Goal: Information Seeking & Learning: Learn about a topic

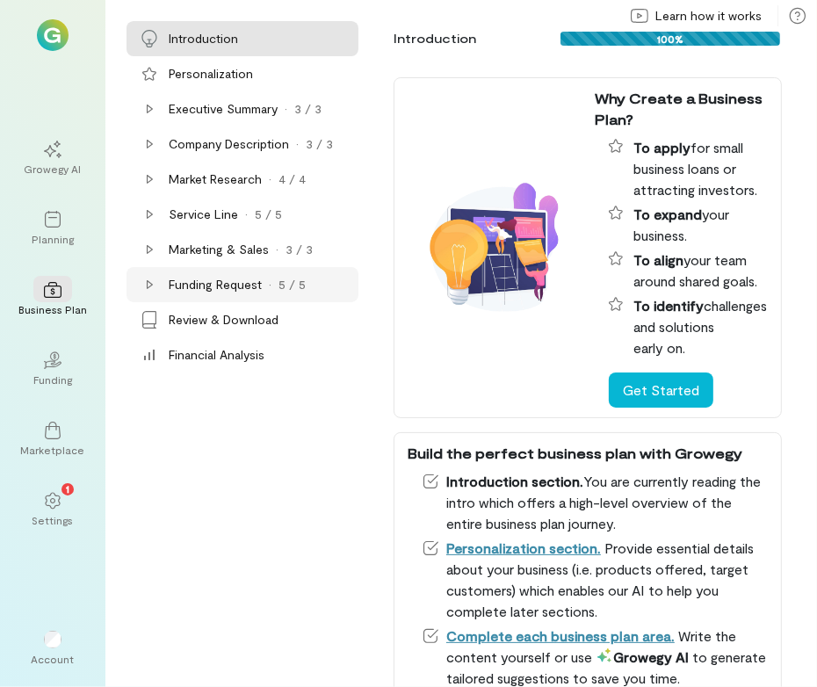
click at [156, 288] on icon at bounding box center [149, 285] width 14 height 14
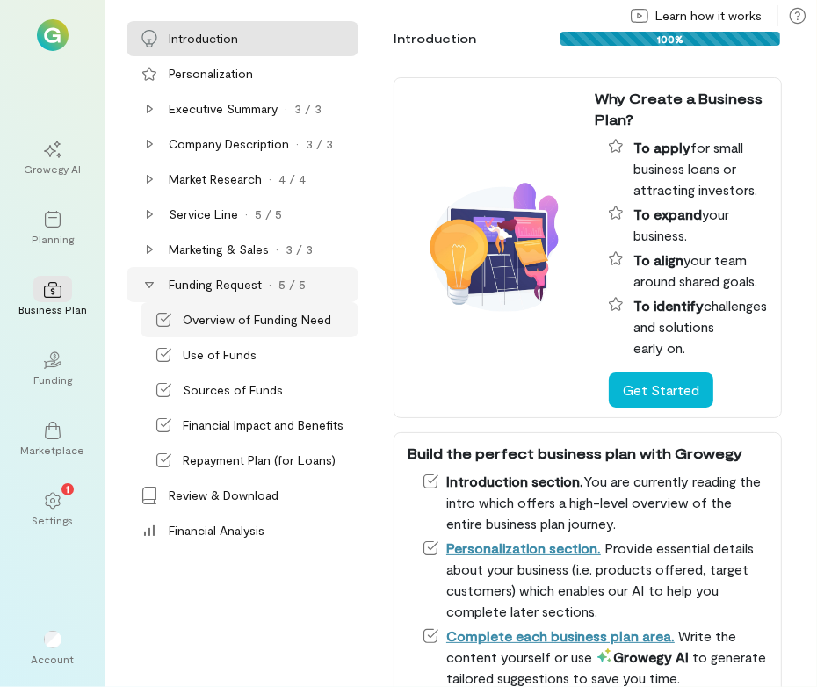
click at [195, 313] on div "Overview of Funding Need" at bounding box center [257, 320] width 148 height 18
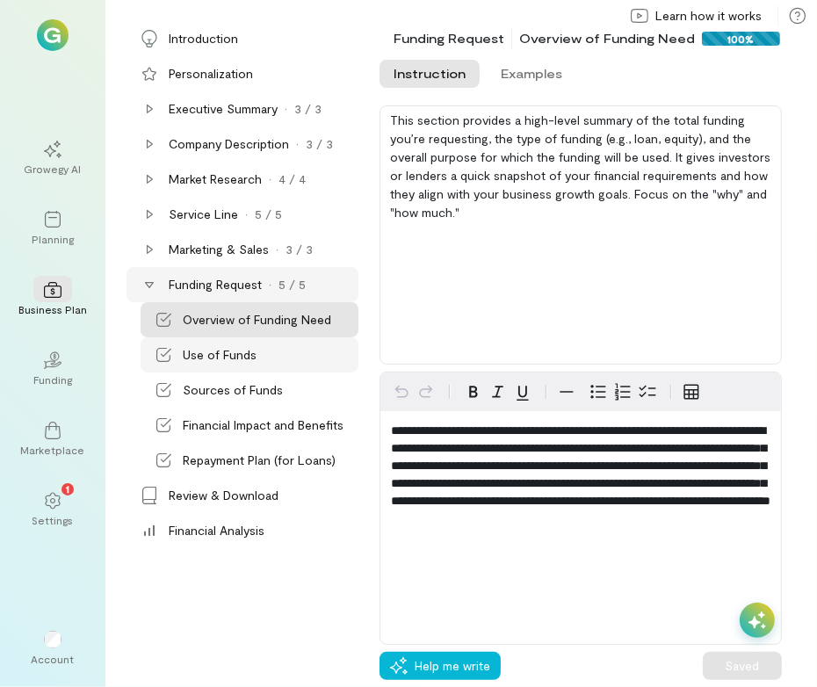
click at [254, 347] on div "Use of Funds" at bounding box center [220, 355] width 74 height 18
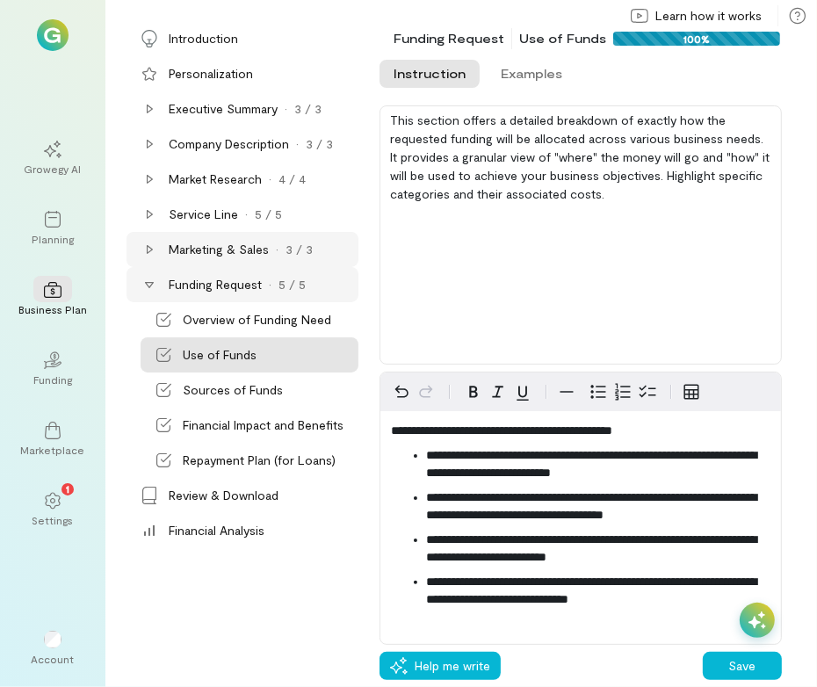
click at [138, 249] on div "Marketing & Sales · 3 / 3" at bounding box center [243, 249] width 232 height 35
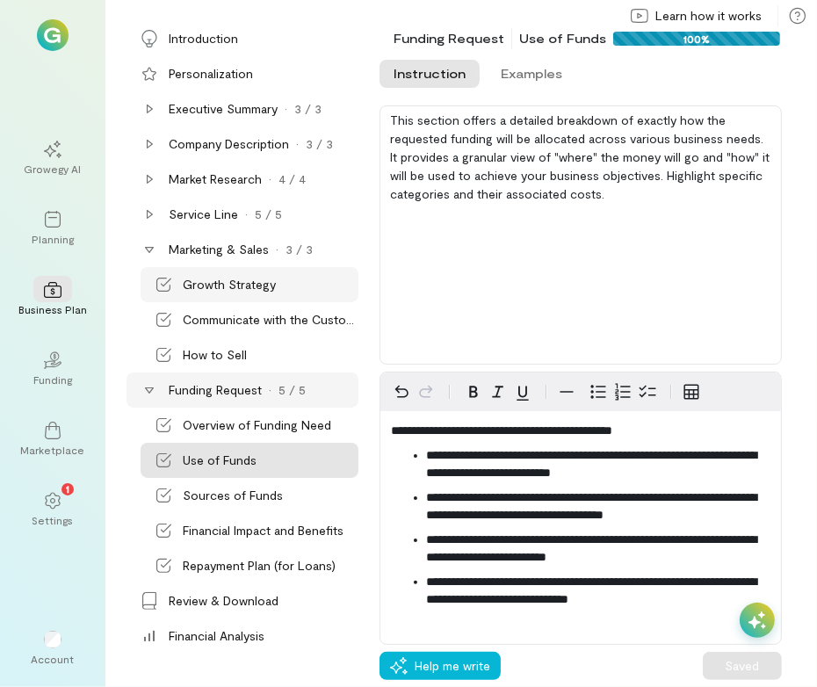
click at [234, 286] on div "Growth Strategy" at bounding box center [229, 285] width 93 height 18
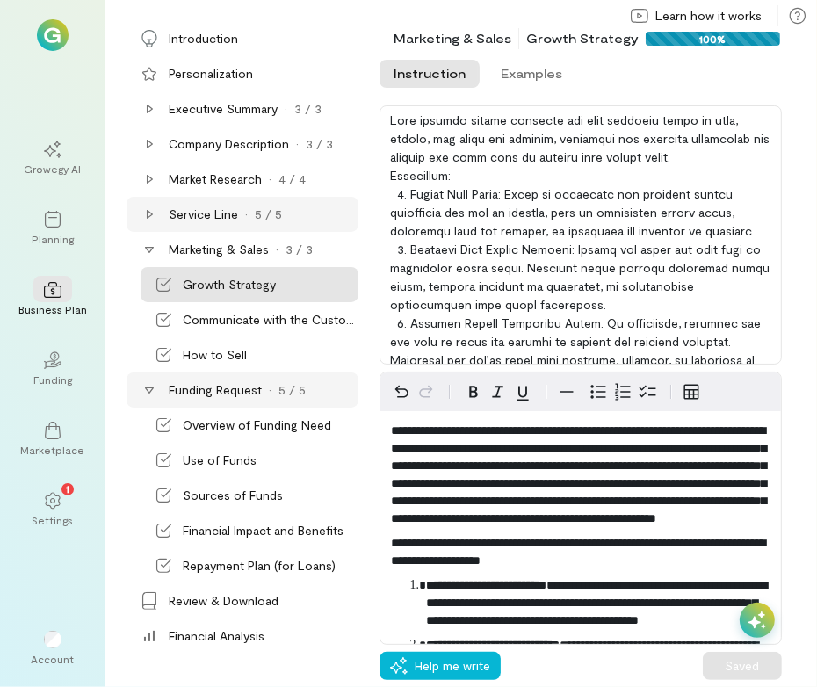
click at [143, 213] on icon at bounding box center [149, 214] width 14 height 14
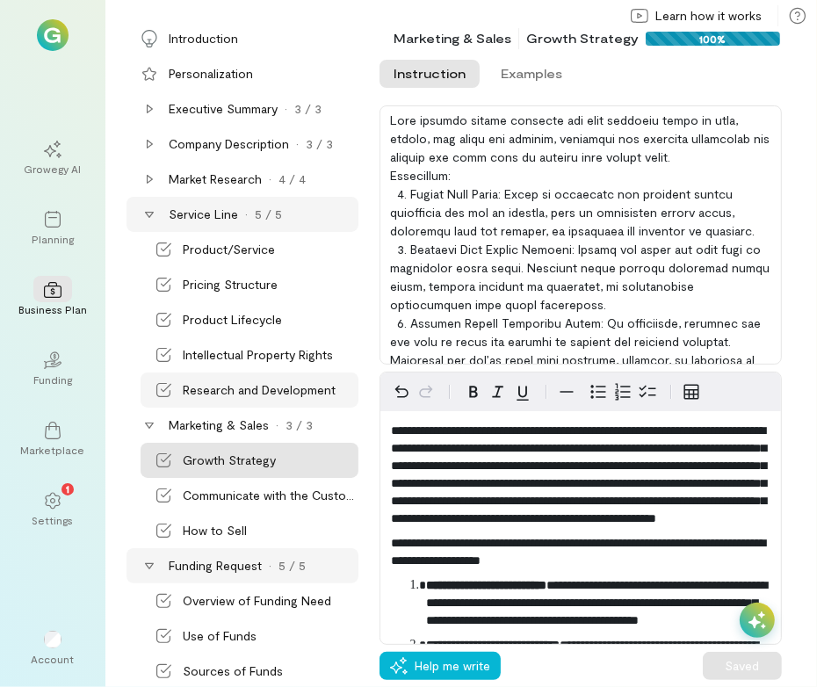
click at [258, 387] on div "Research and Development" at bounding box center [259, 390] width 153 height 18
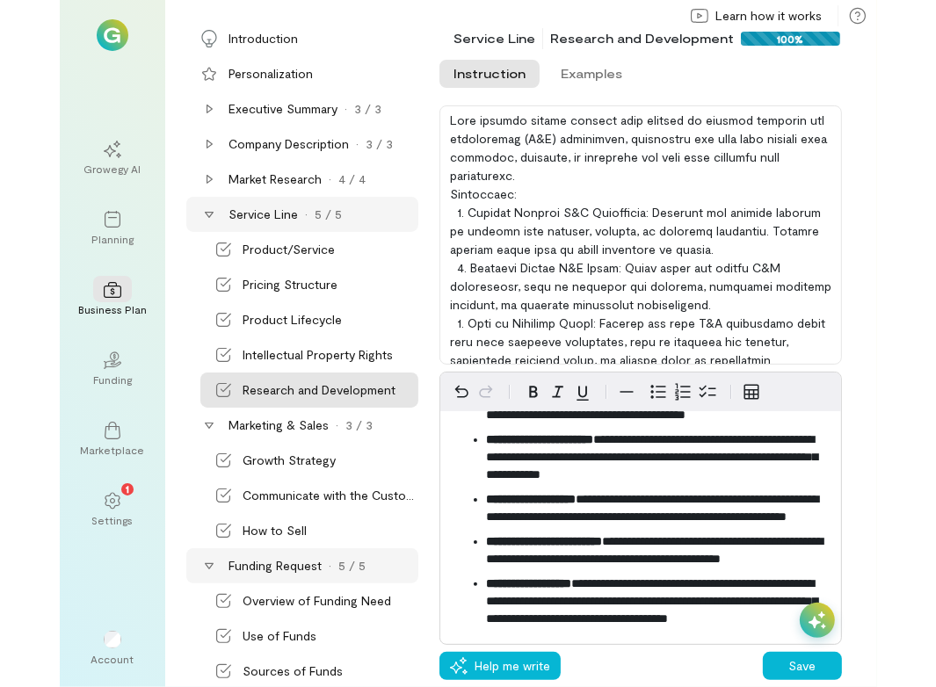
scroll to position [188, 0]
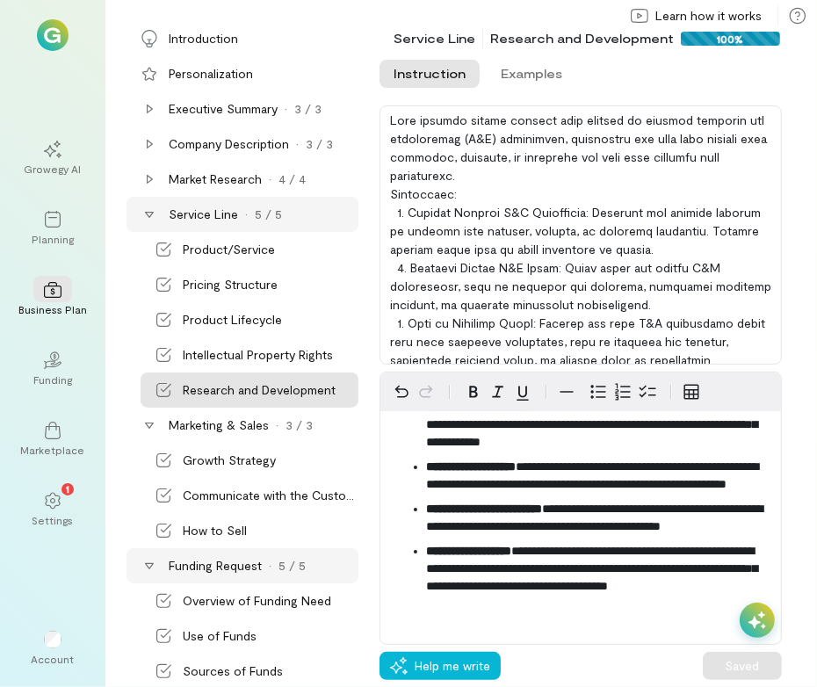
click at [148, 182] on icon at bounding box center [150, 179] width 6 height 9
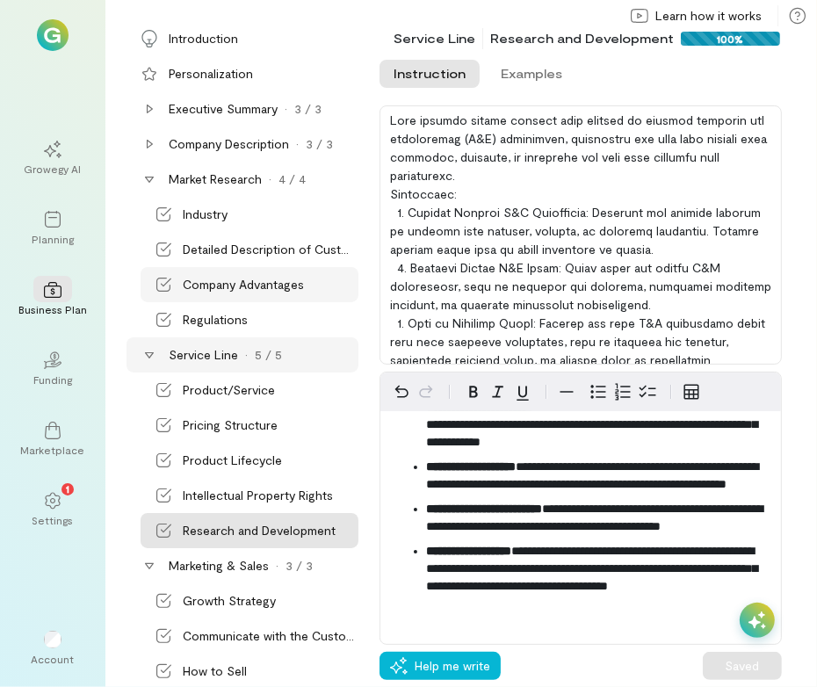
click at [237, 285] on div "Company Advantages" at bounding box center [243, 285] width 121 height 18
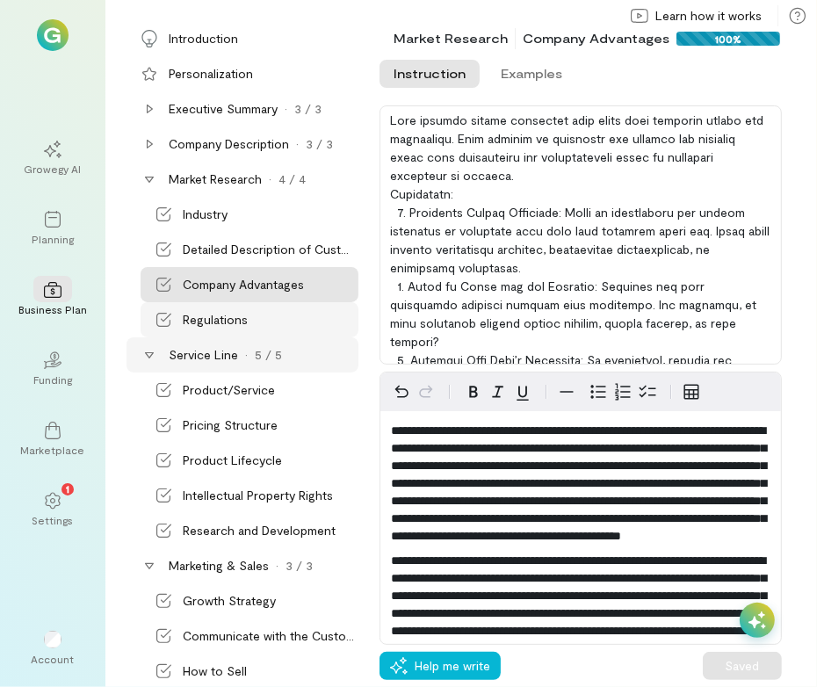
click at [235, 313] on div "Regulations" at bounding box center [215, 320] width 65 height 18
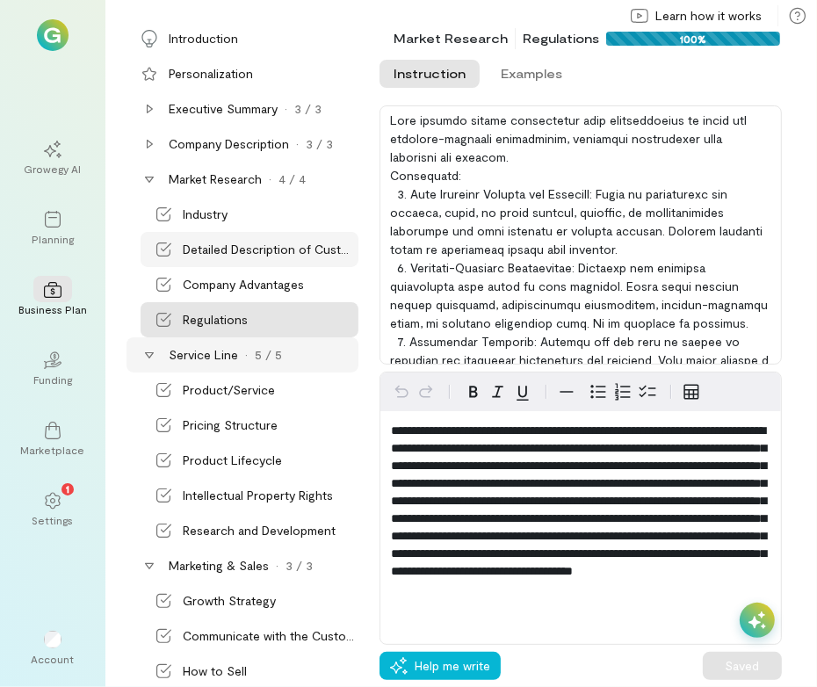
click at [217, 243] on div "Detailed Description of Customers" at bounding box center [269, 250] width 172 height 18
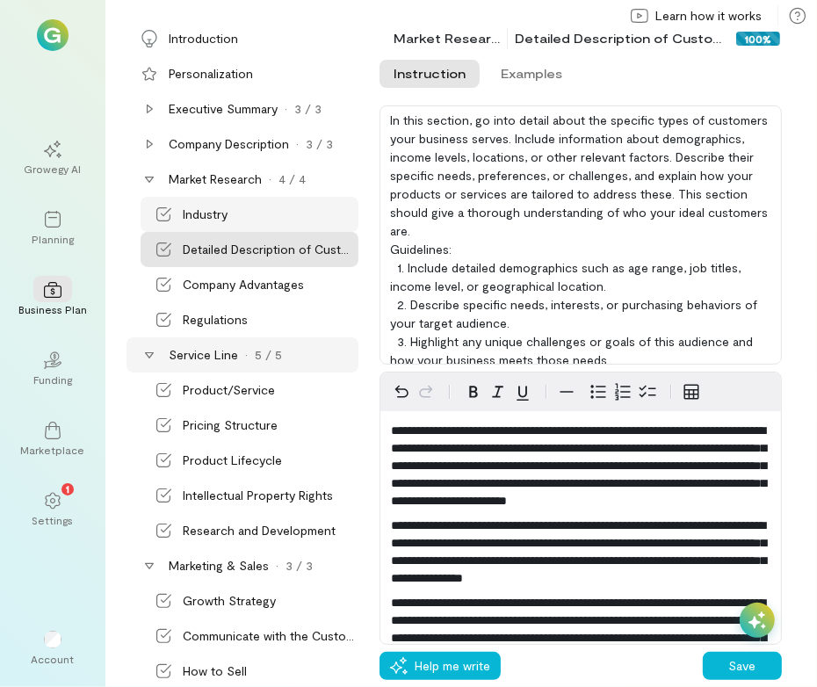
click at [220, 221] on div "Industry" at bounding box center [205, 215] width 45 height 18
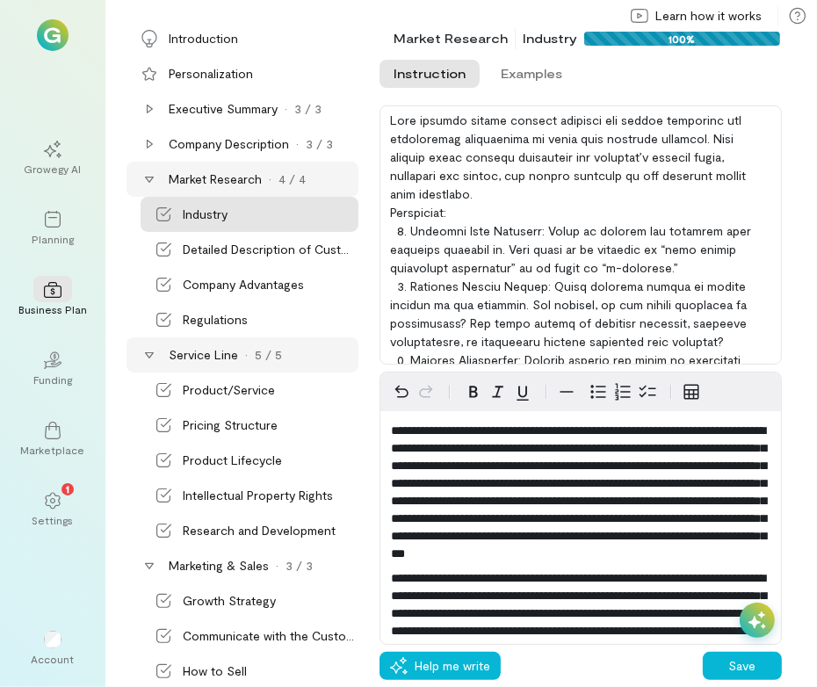
click at [146, 179] on icon at bounding box center [149, 179] width 14 height 14
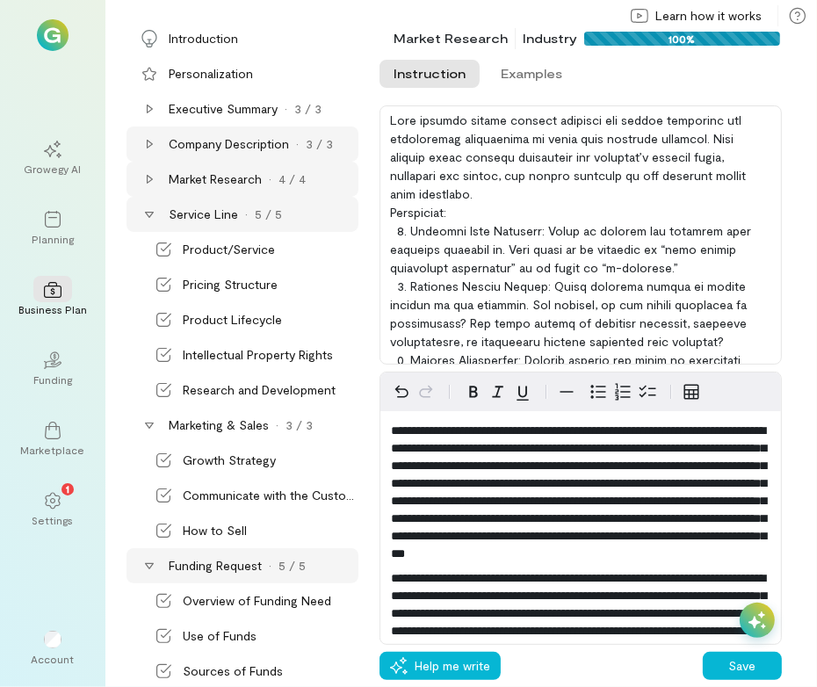
click at [151, 148] on icon at bounding box center [149, 144] width 14 height 14
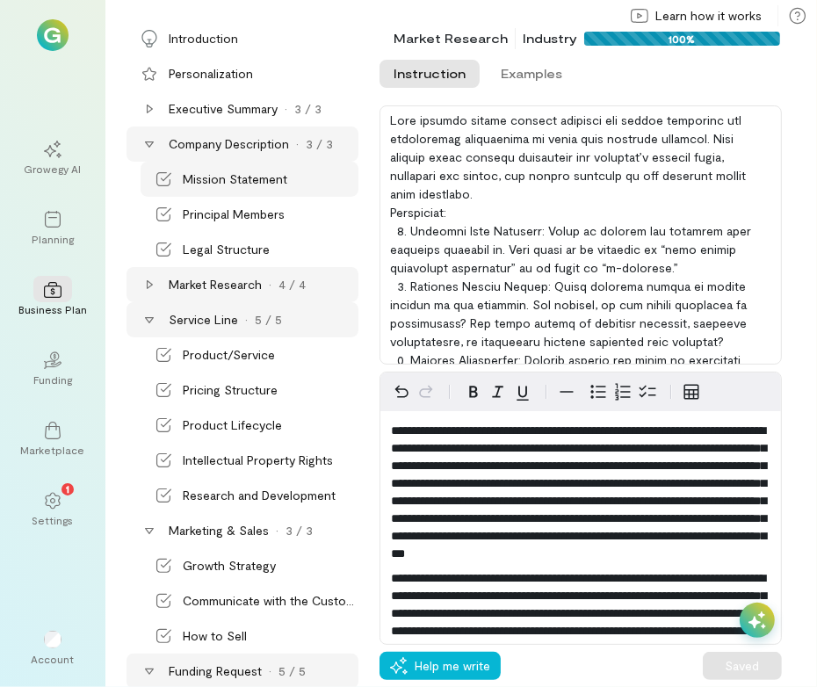
click at [230, 171] on div "Mission Statement" at bounding box center [235, 179] width 105 height 18
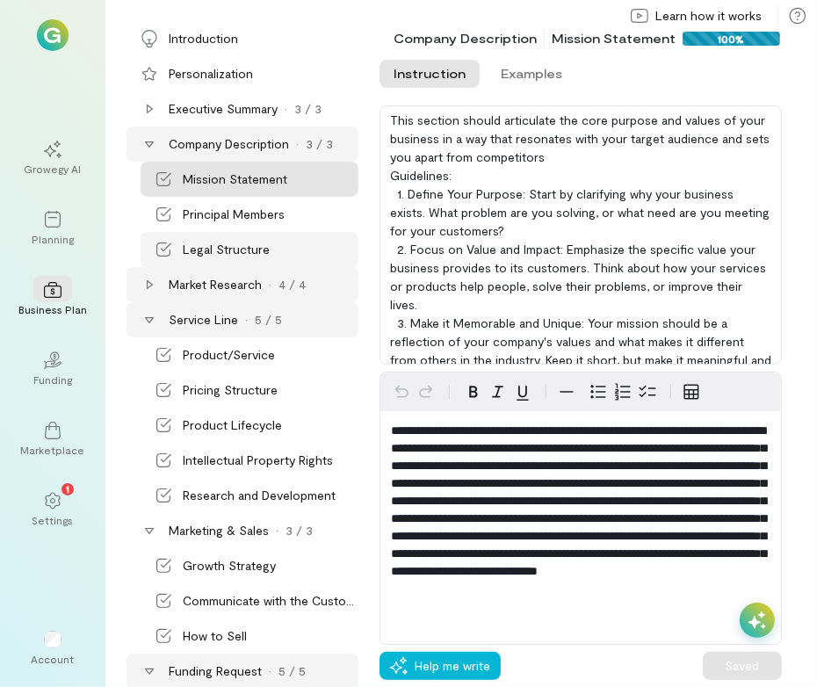
click at [233, 238] on div "Legal Structure" at bounding box center [250, 249] width 218 height 35
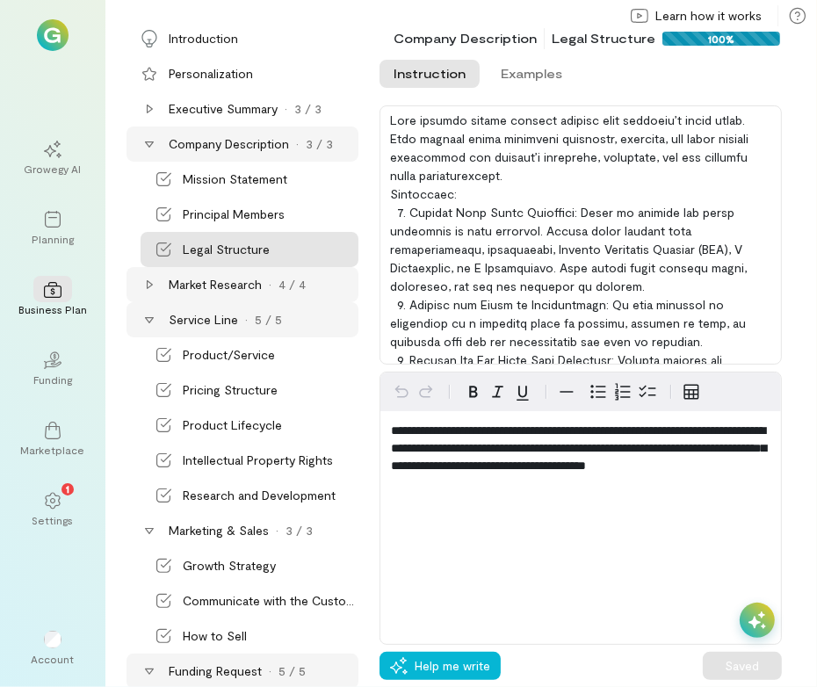
click at [143, 142] on icon at bounding box center [149, 144] width 14 height 14
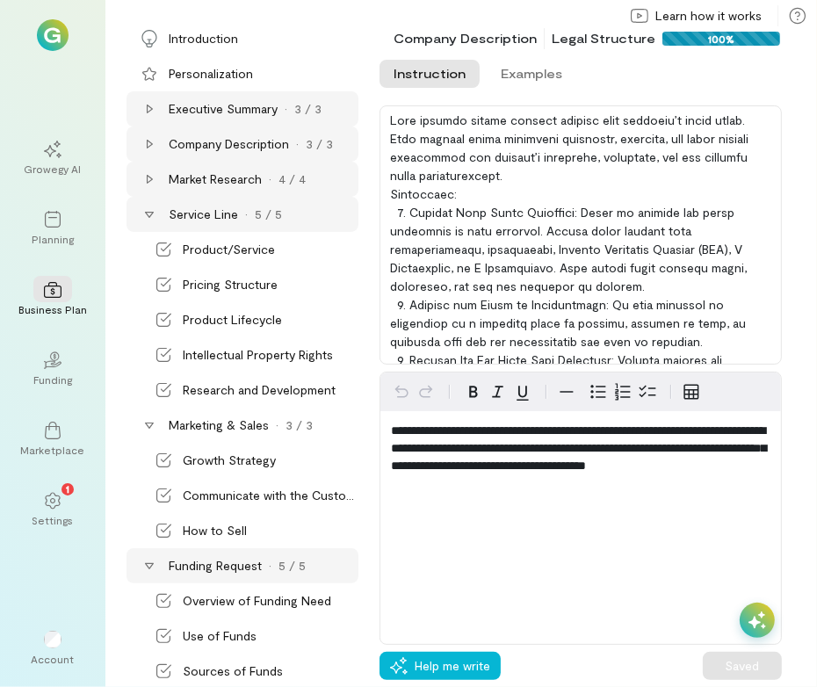
click at [145, 109] on icon at bounding box center [149, 109] width 14 height 14
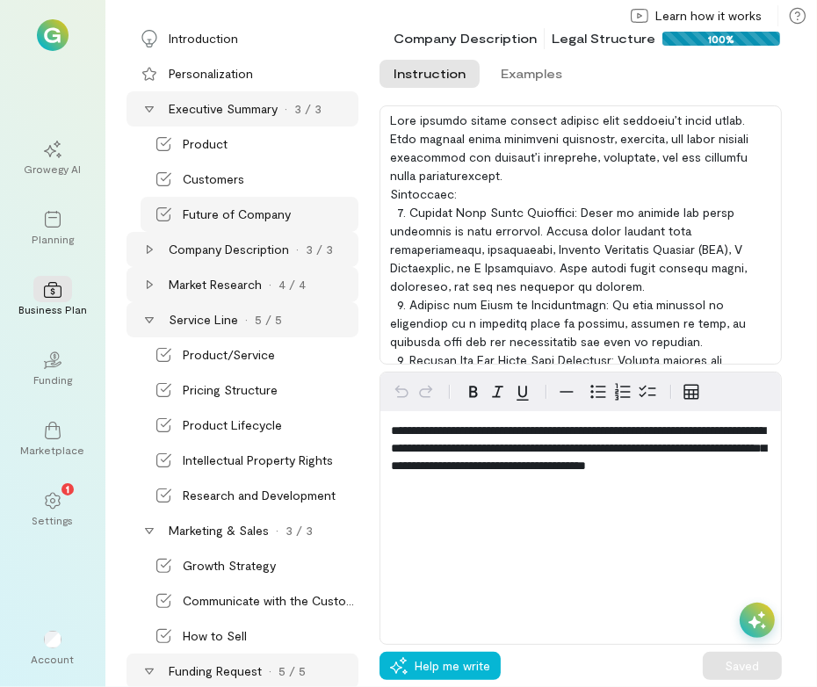
click at [211, 208] on div "Future of Company" at bounding box center [237, 215] width 108 height 18
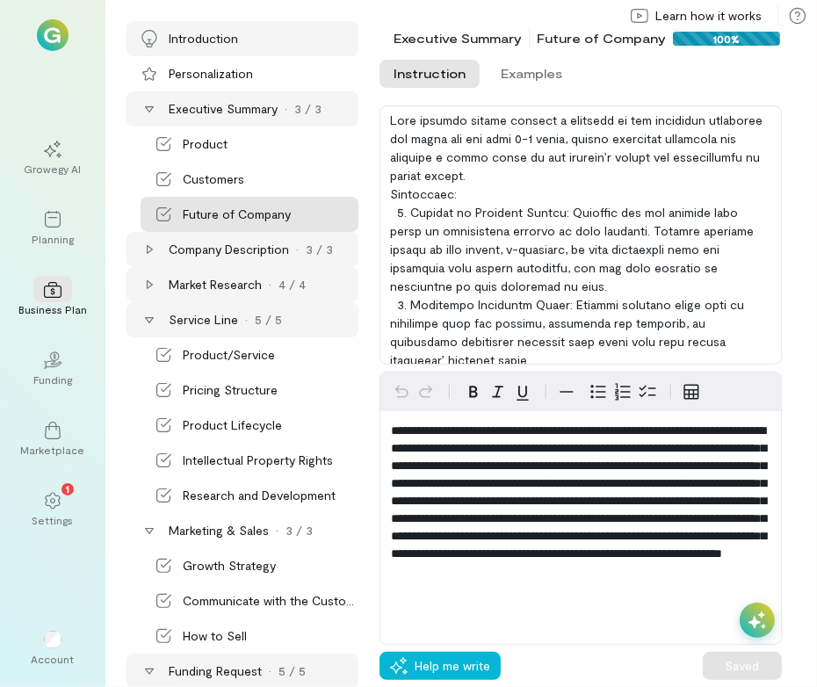
click at [230, 48] on div "Introduction" at bounding box center [243, 38] width 232 height 35
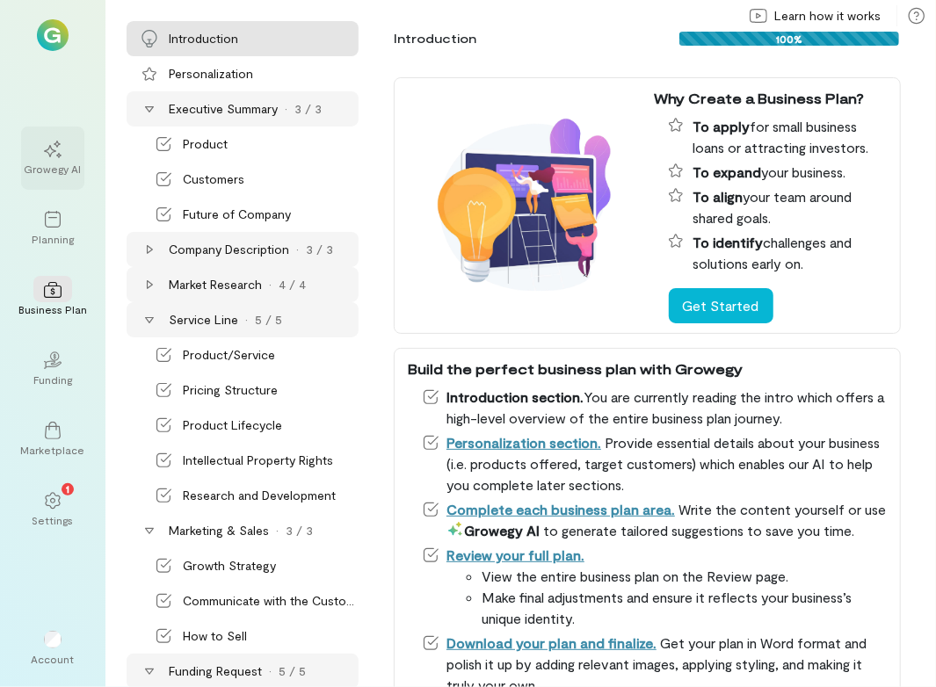
click at [43, 152] on div at bounding box center [52, 148] width 39 height 26
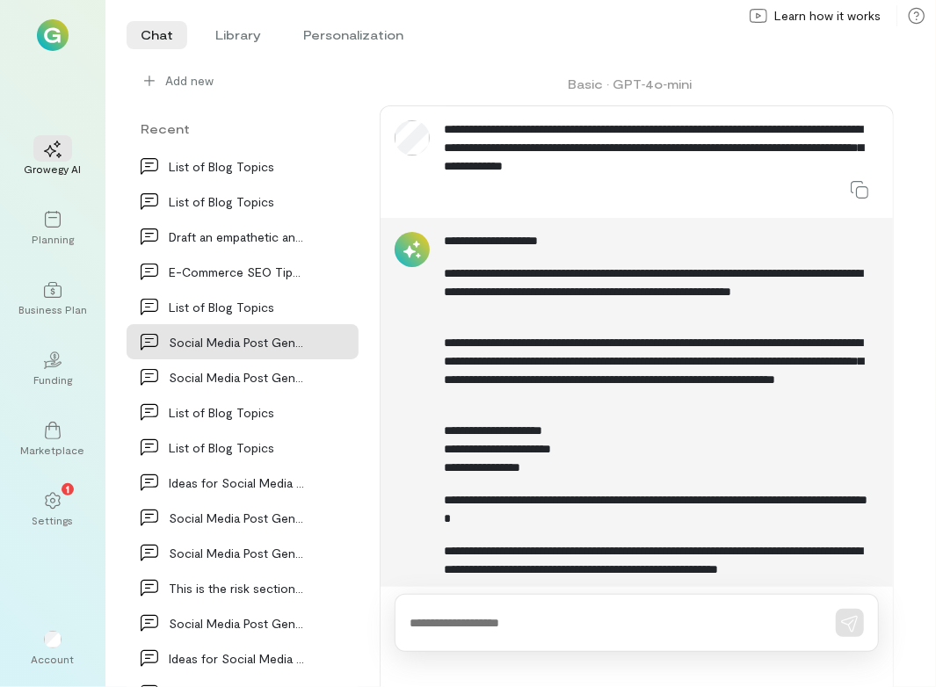
scroll to position [1074, 0]
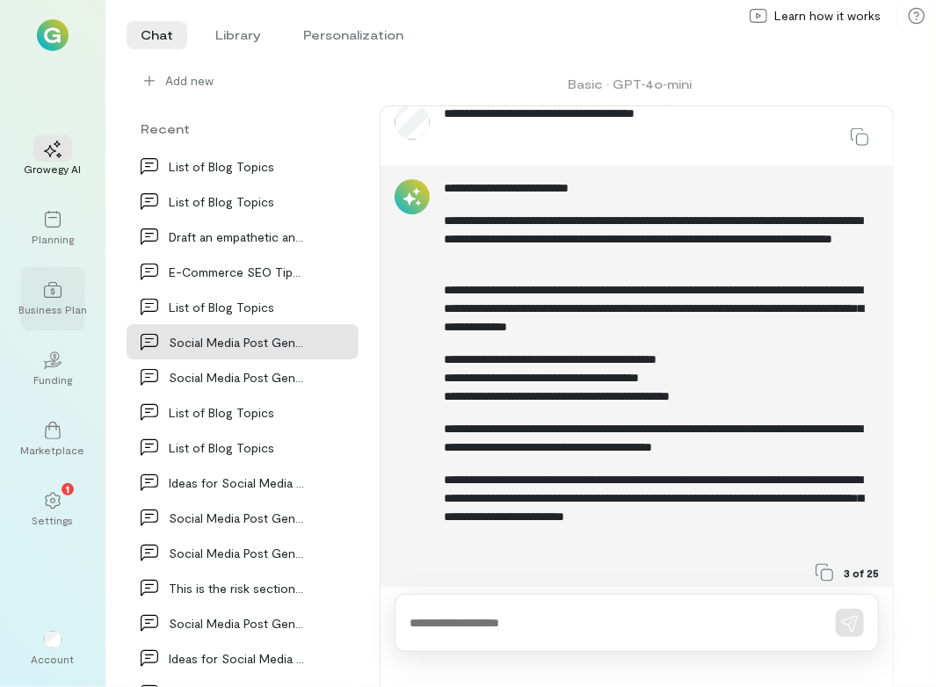
click at [51, 281] on icon at bounding box center [53, 290] width 18 height 18
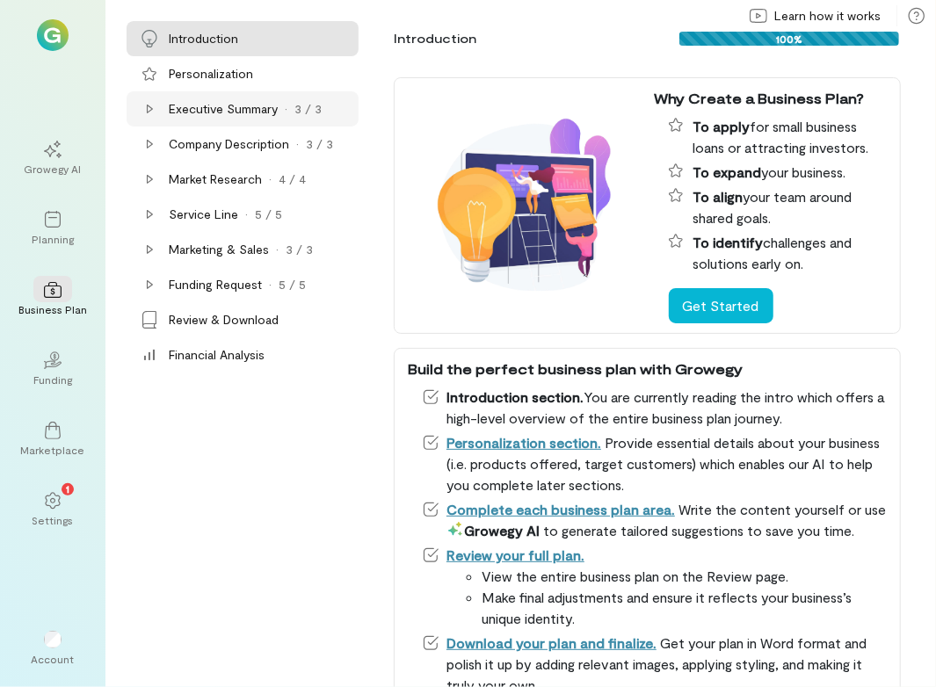
click at [142, 105] on div at bounding box center [150, 109] width 18 height 18
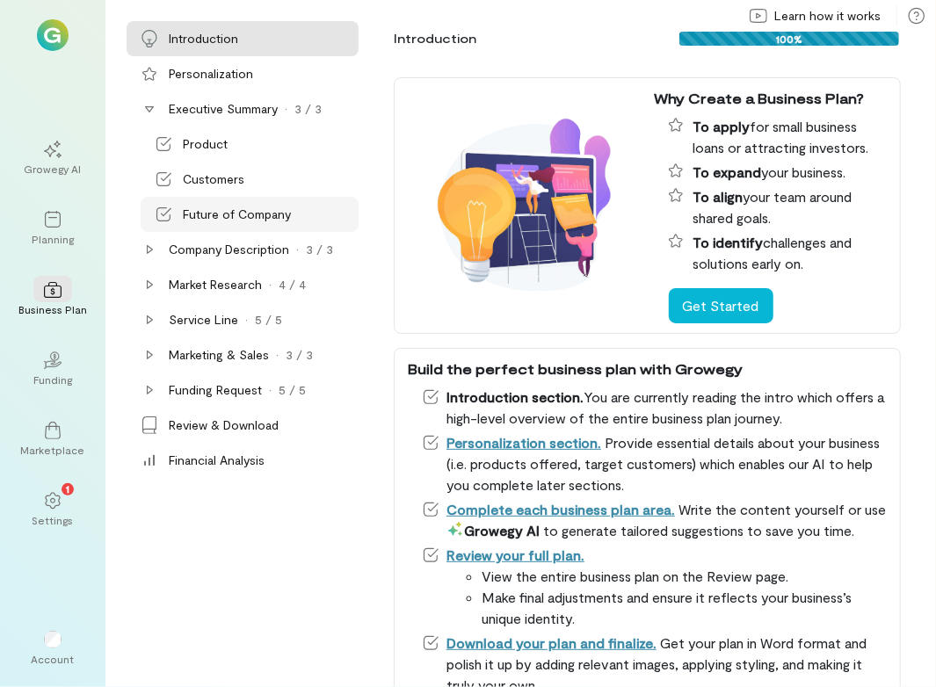
click at [263, 225] on div "Future of Company" at bounding box center [250, 214] width 218 height 35
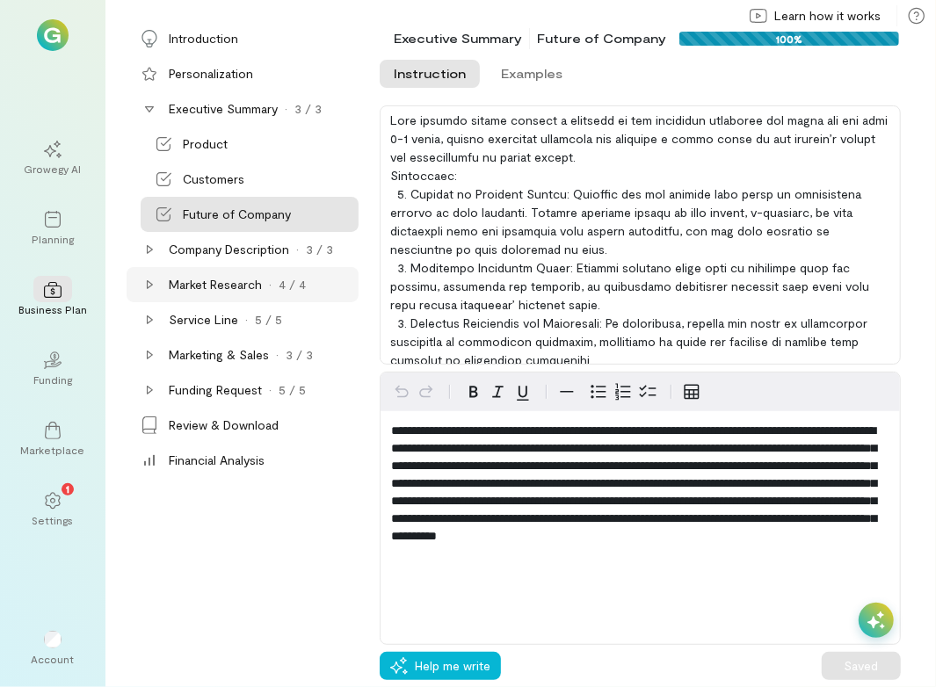
click at [150, 292] on icon at bounding box center [149, 285] width 14 height 14
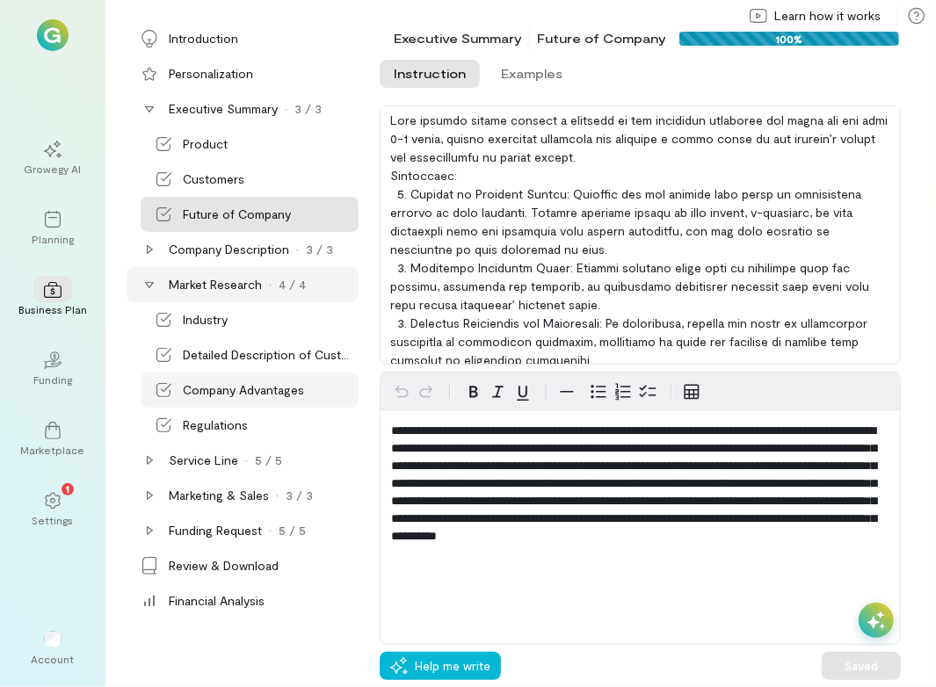
click at [241, 396] on div "Company Advantages" at bounding box center [243, 390] width 121 height 18
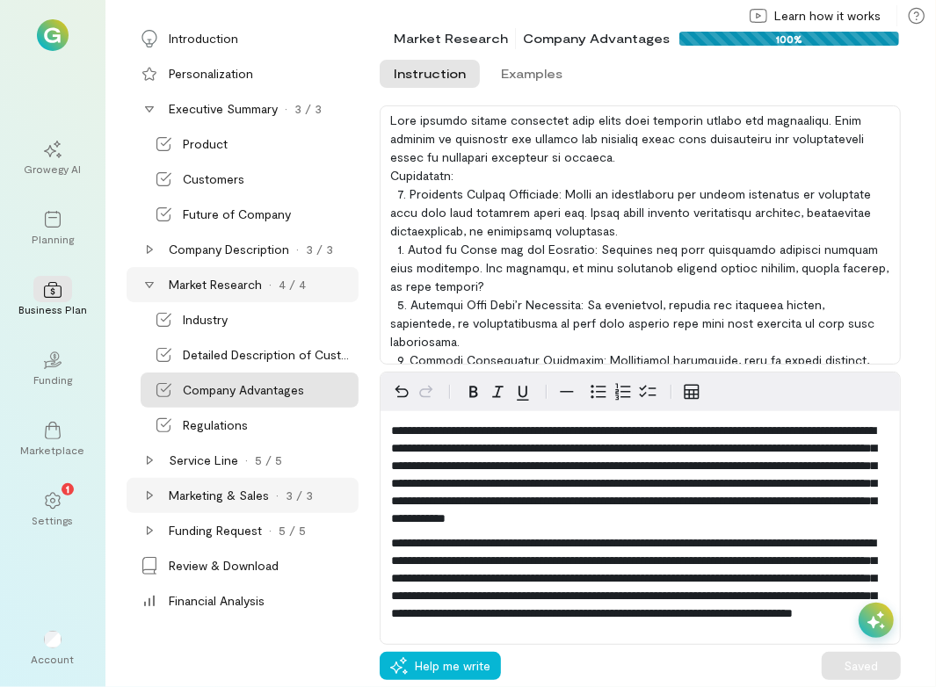
click at [146, 491] on icon at bounding box center [149, 495] width 14 height 14
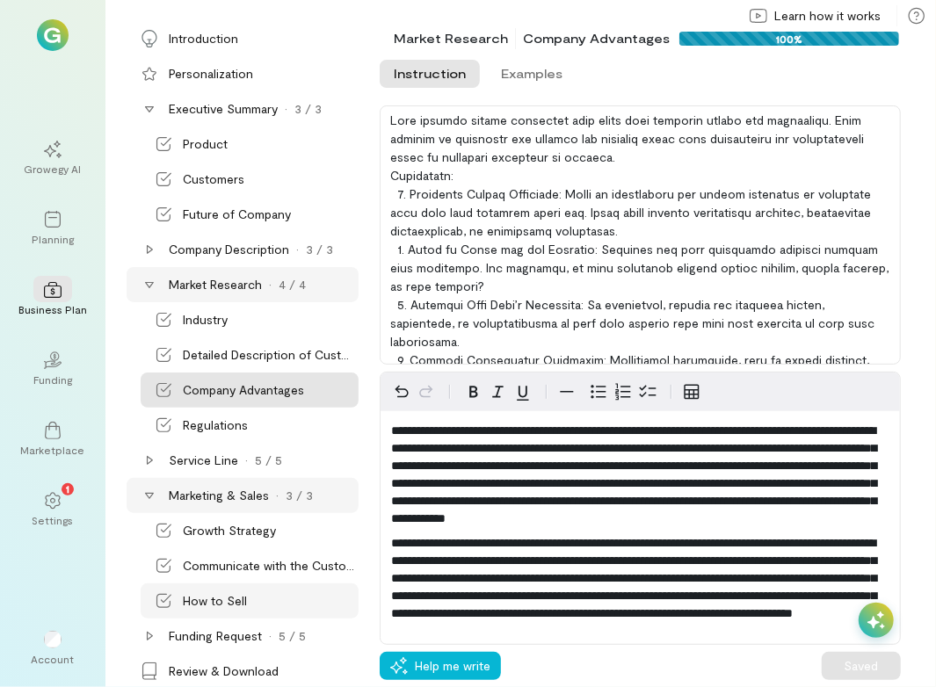
click at [224, 608] on div "How to Sell" at bounding box center [215, 601] width 64 height 18
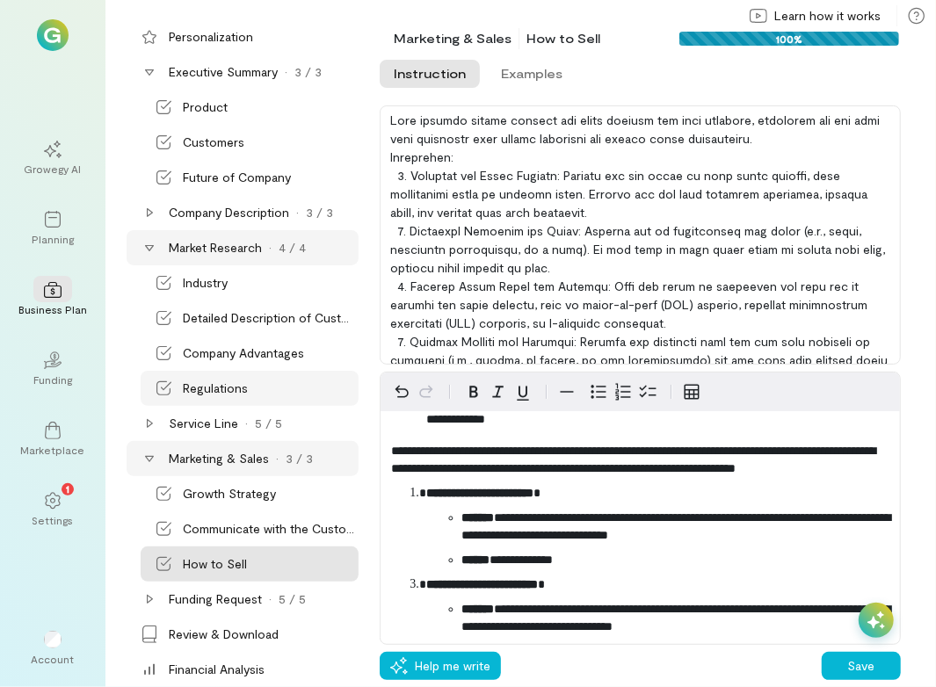
scroll to position [51, 0]
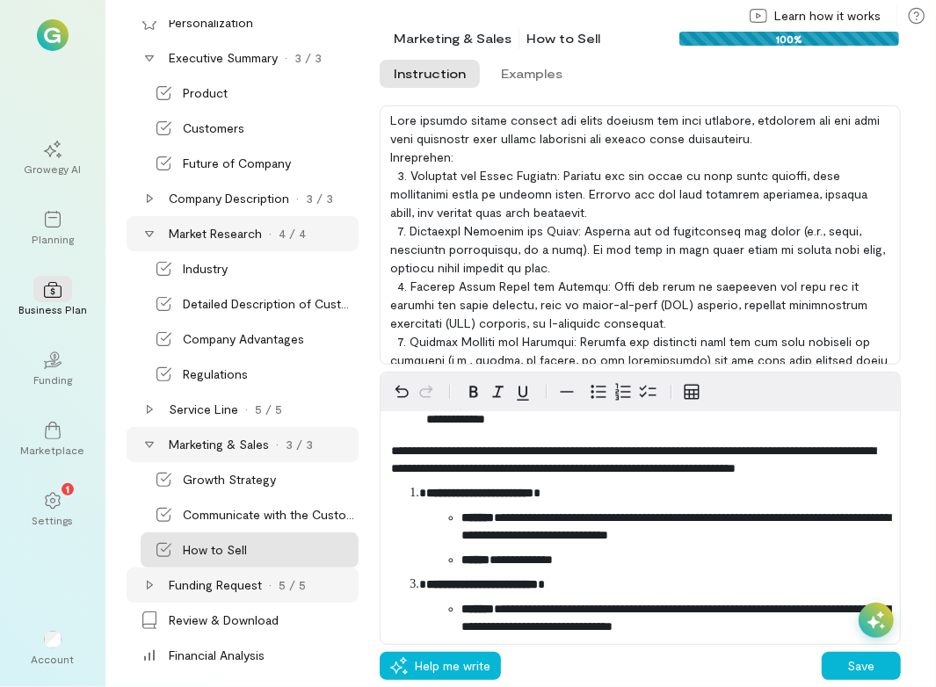
click at [148, 581] on icon at bounding box center [150, 585] width 6 height 9
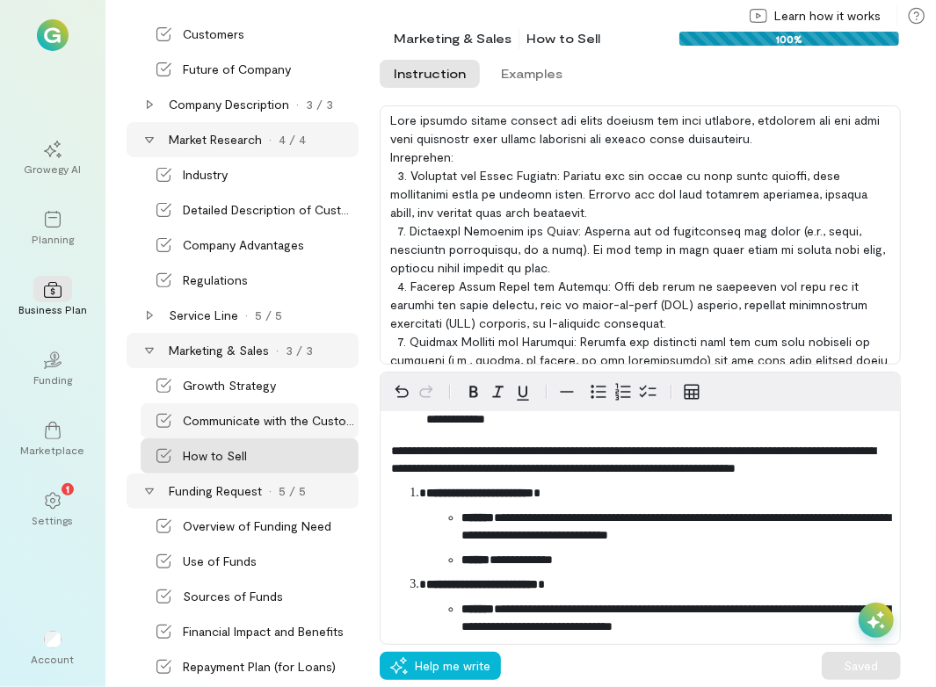
scroll to position [226, 0]
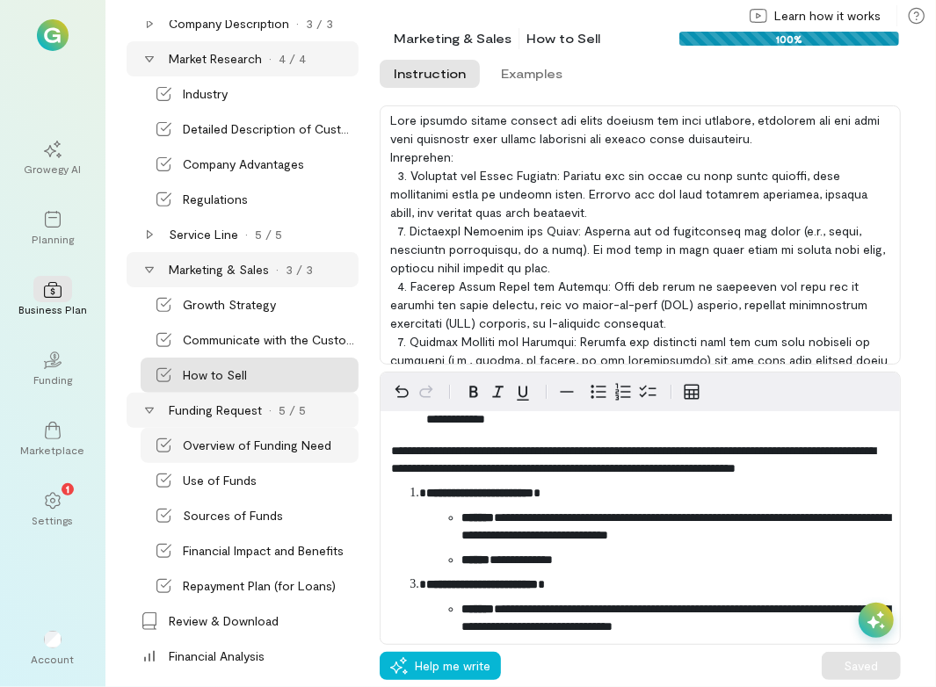
click at [249, 457] on div "Overview of Funding Need" at bounding box center [250, 445] width 218 height 35
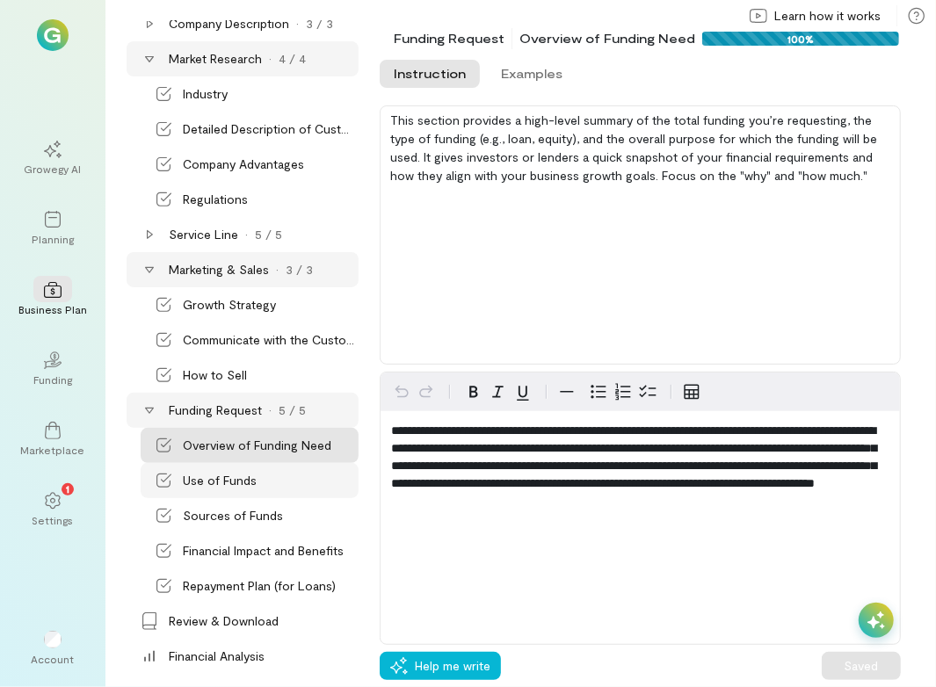
click at [242, 482] on div "Use of Funds" at bounding box center [220, 481] width 74 height 18
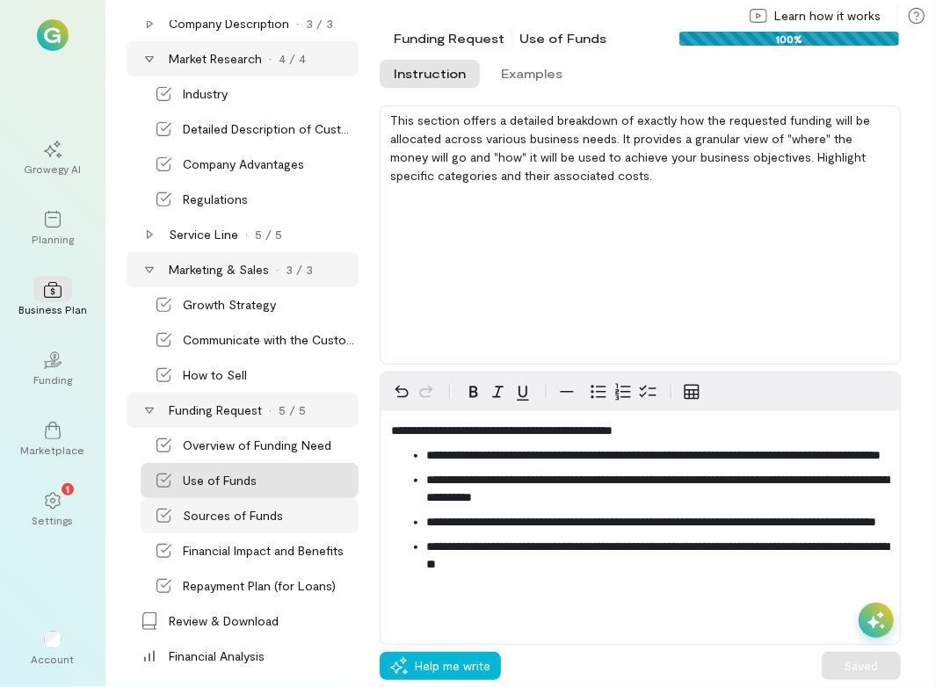
click at [247, 524] on div "Sources of Funds" at bounding box center [250, 515] width 218 height 35
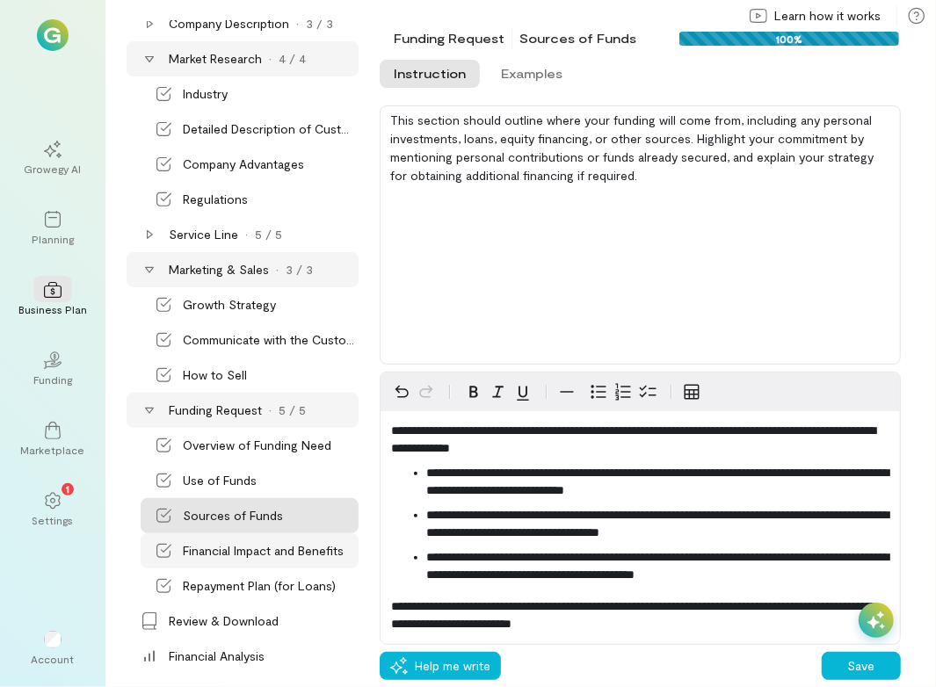
click at [242, 557] on div "Financial Impact and Benefits" at bounding box center [263, 551] width 161 height 18
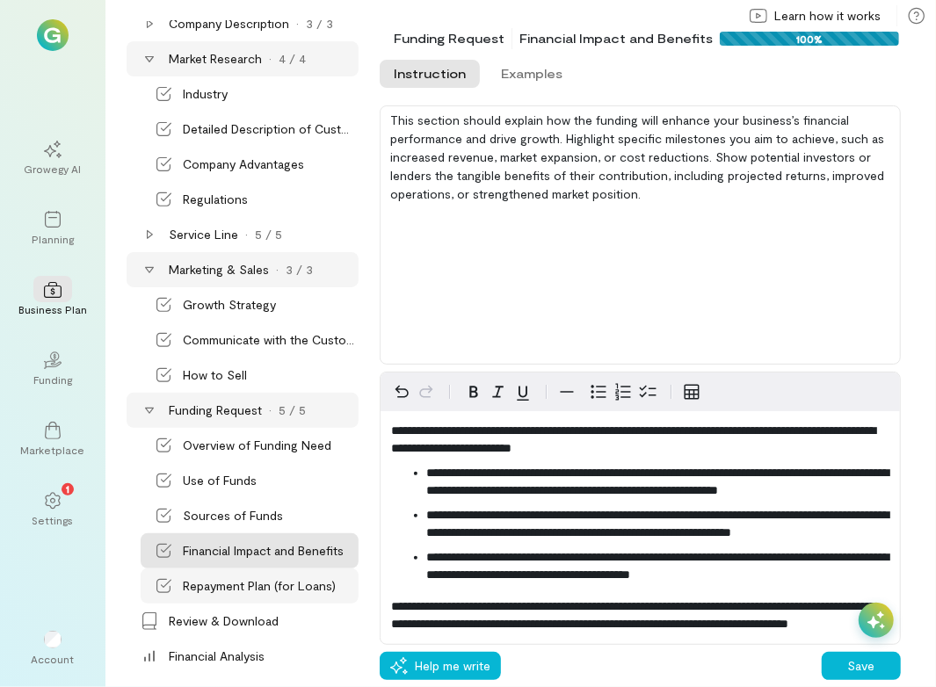
click at [243, 587] on div "Repayment Plan (for Loans)" at bounding box center [259, 586] width 153 height 18
